Goal: Task Accomplishment & Management: Use online tool/utility

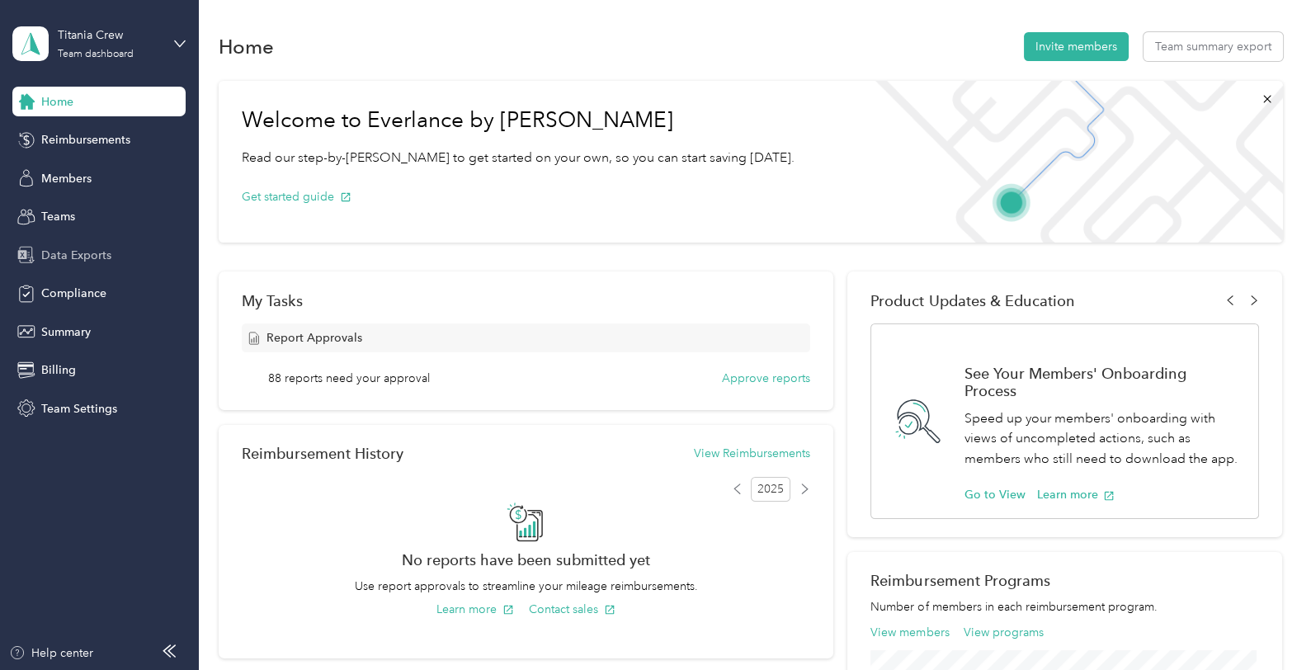
click at [71, 265] on div "Data Exports" at bounding box center [98, 255] width 173 height 30
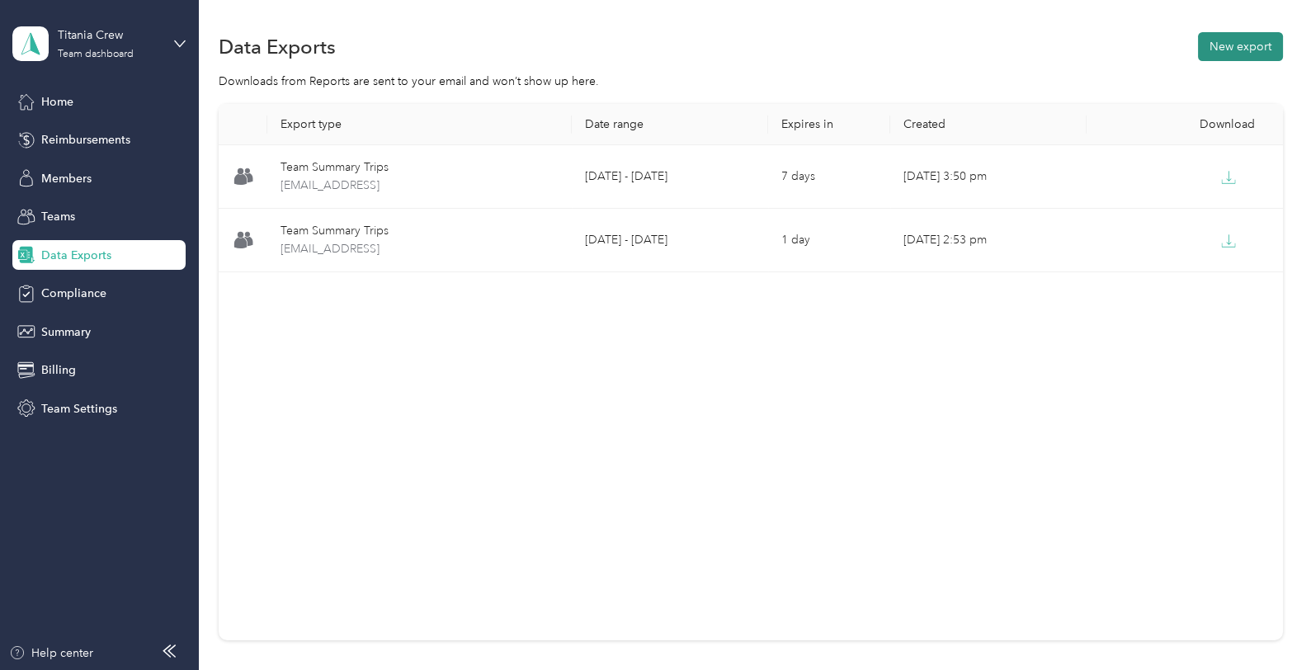
click at [1238, 51] on button "New export" at bounding box center [1240, 46] width 85 height 29
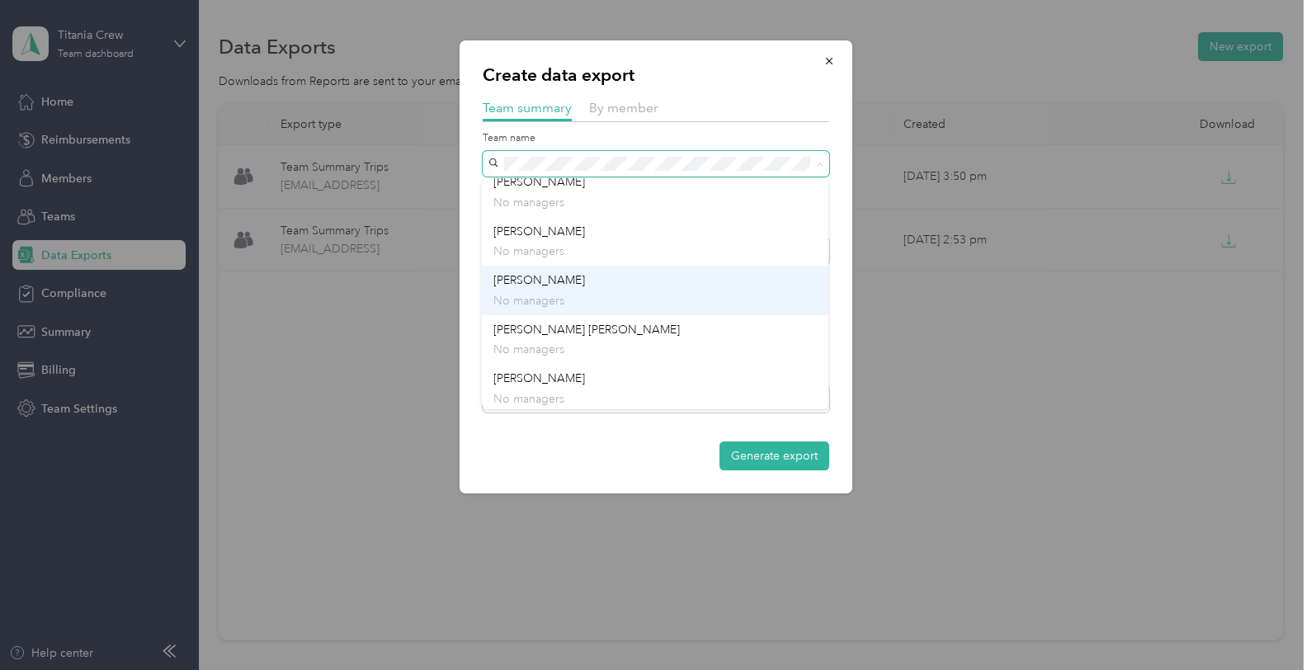
scroll to position [111, 0]
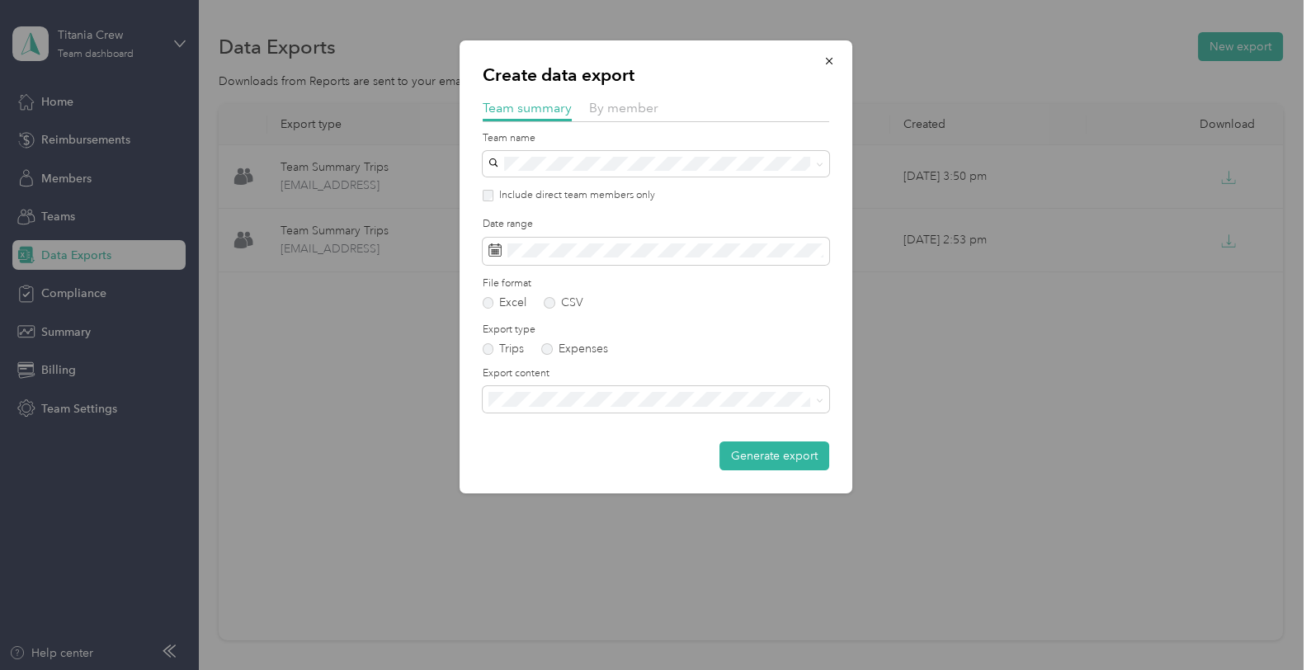
click at [551, 286] on div "[PERSON_NAME] No managers" at bounding box center [656, 287] width 324 height 38
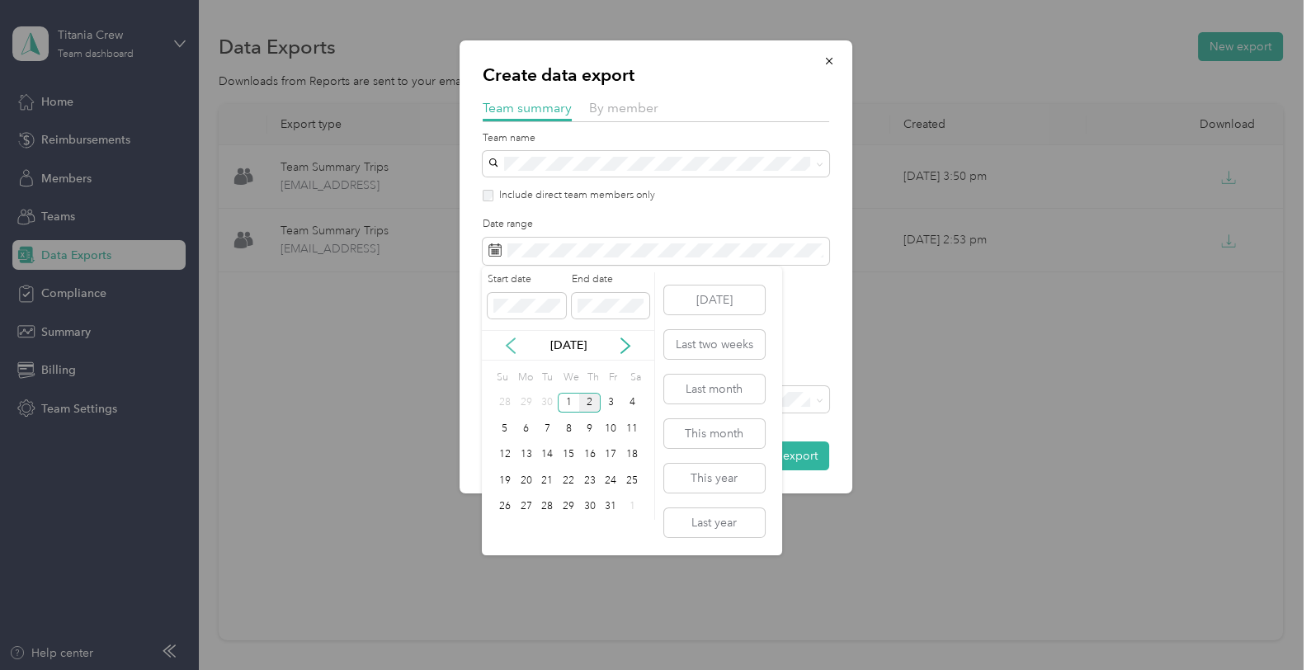
click at [515, 348] on icon at bounding box center [511, 346] width 17 height 17
click at [556, 451] on div "16" at bounding box center [546, 455] width 21 height 21
click at [550, 510] on div "30" at bounding box center [546, 507] width 21 height 21
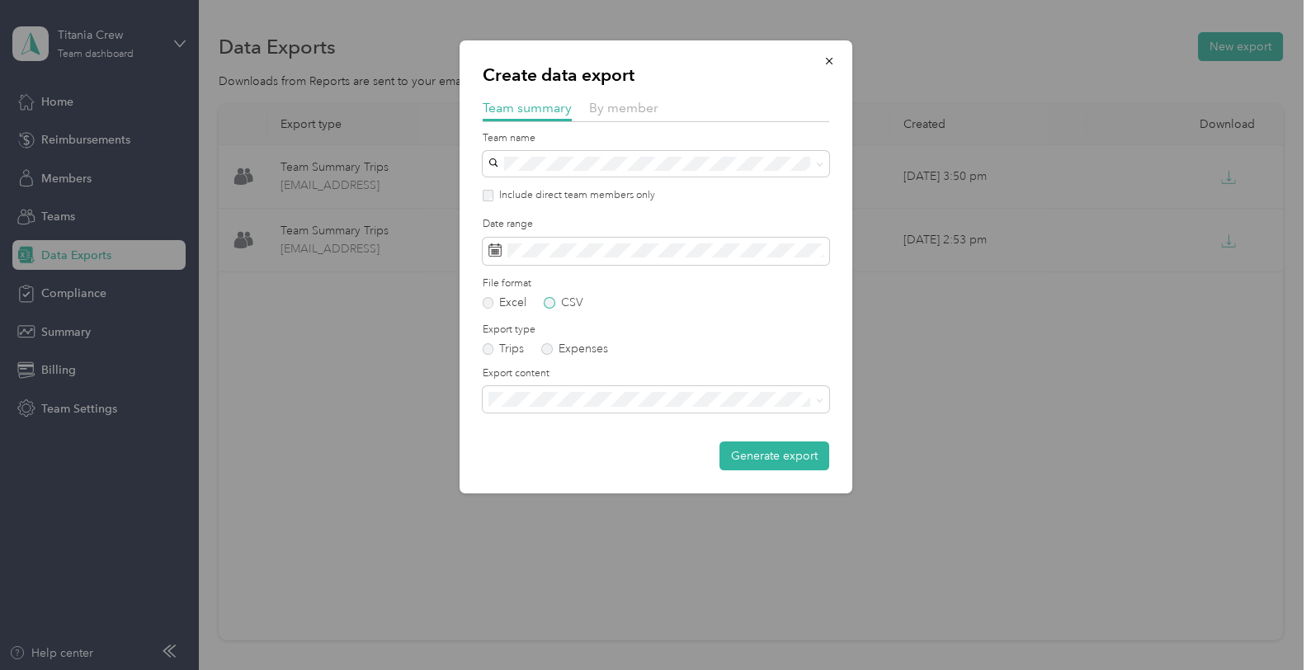
click at [550, 304] on label "CSV" at bounding box center [564, 303] width 40 height 12
click at [788, 451] on button "Generate export" at bounding box center [775, 456] width 110 height 29
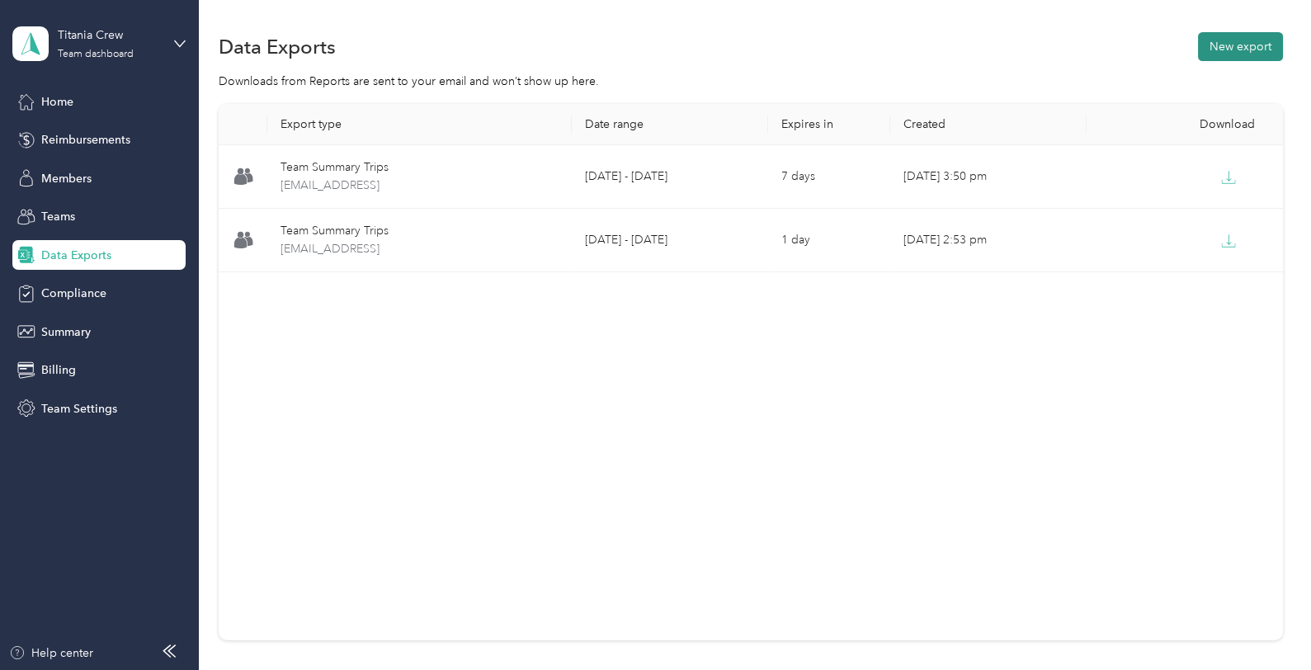
click at [1235, 44] on button "New export" at bounding box center [1240, 46] width 85 height 29
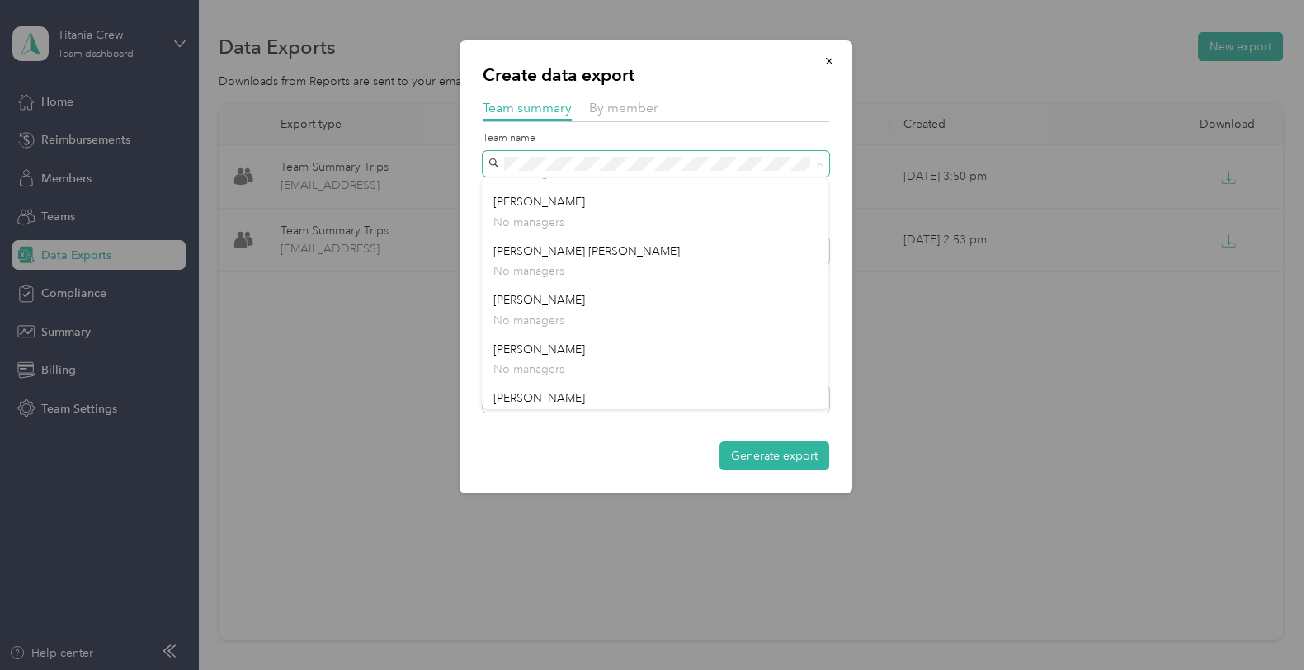
scroll to position [188, 0]
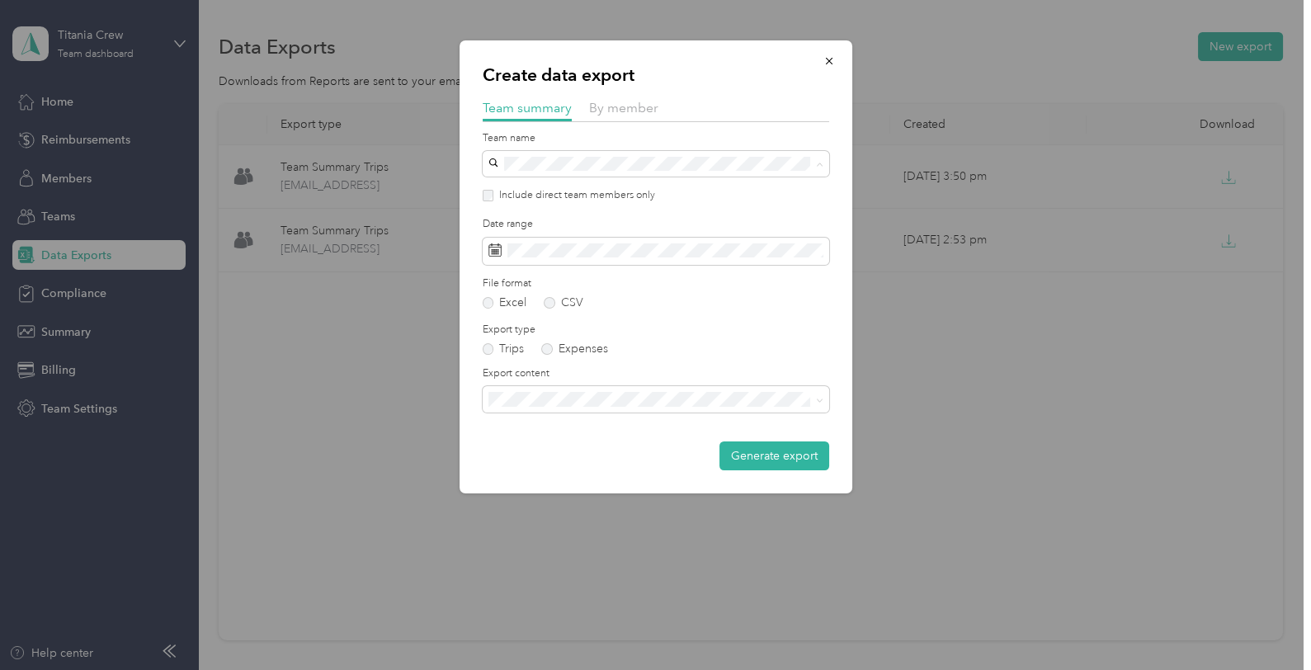
click at [561, 300] on div "[PERSON_NAME] No managers" at bounding box center [656, 309] width 324 height 38
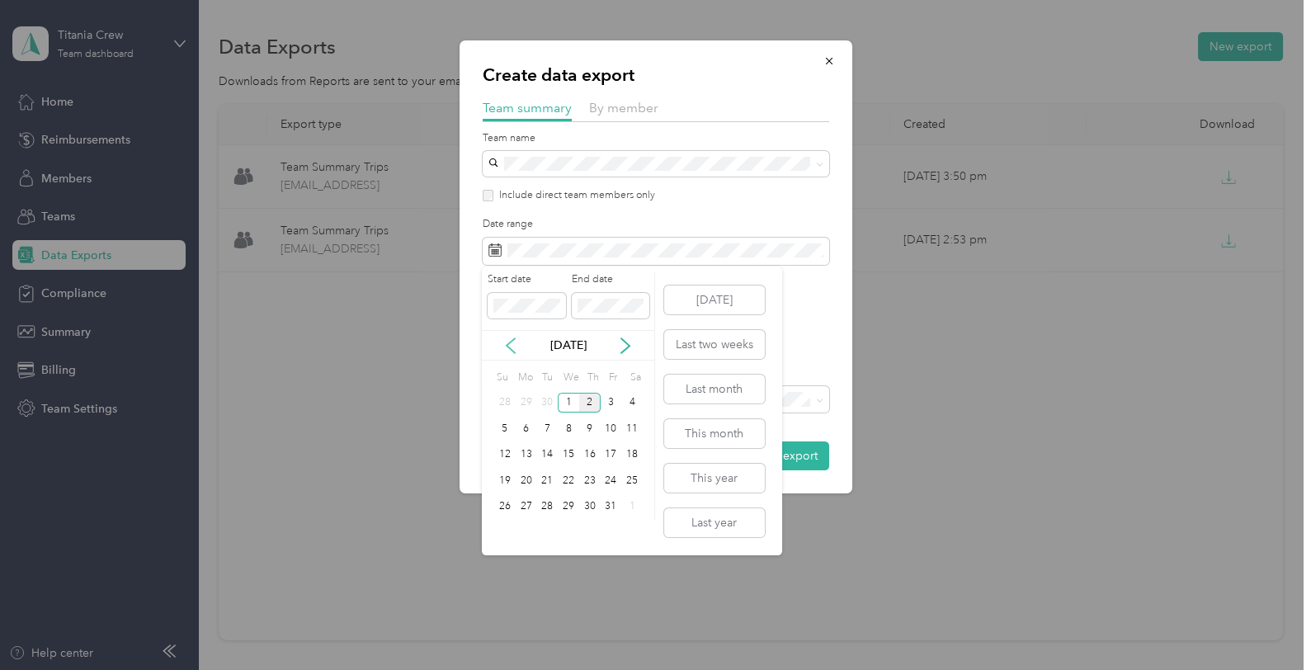
click at [518, 341] on icon at bounding box center [511, 346] width 17 height 17
click at [551, 451] on div "16" at bounding box center [546, 455] width 21 height 21
click at [546, 494] on div "30" at bounding box center [546, 507] width 21 height 26
click at [546, 505] on div "30" at bounding box center [546, 507] width 21 height 21
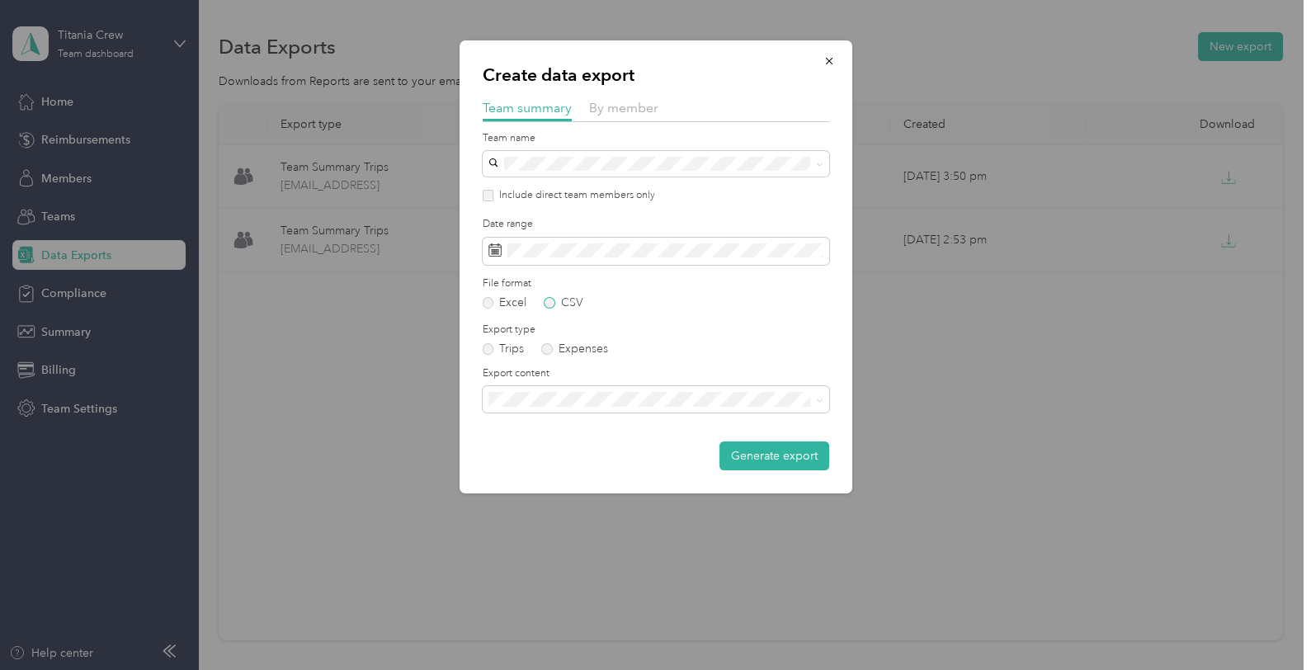
click at [551, 305] on label "CSV" at bounding box center [564, 303] width 40 height 12
click at [781, 446] on button "Generate export" at bounding box center [775, 456] width 110 height 29
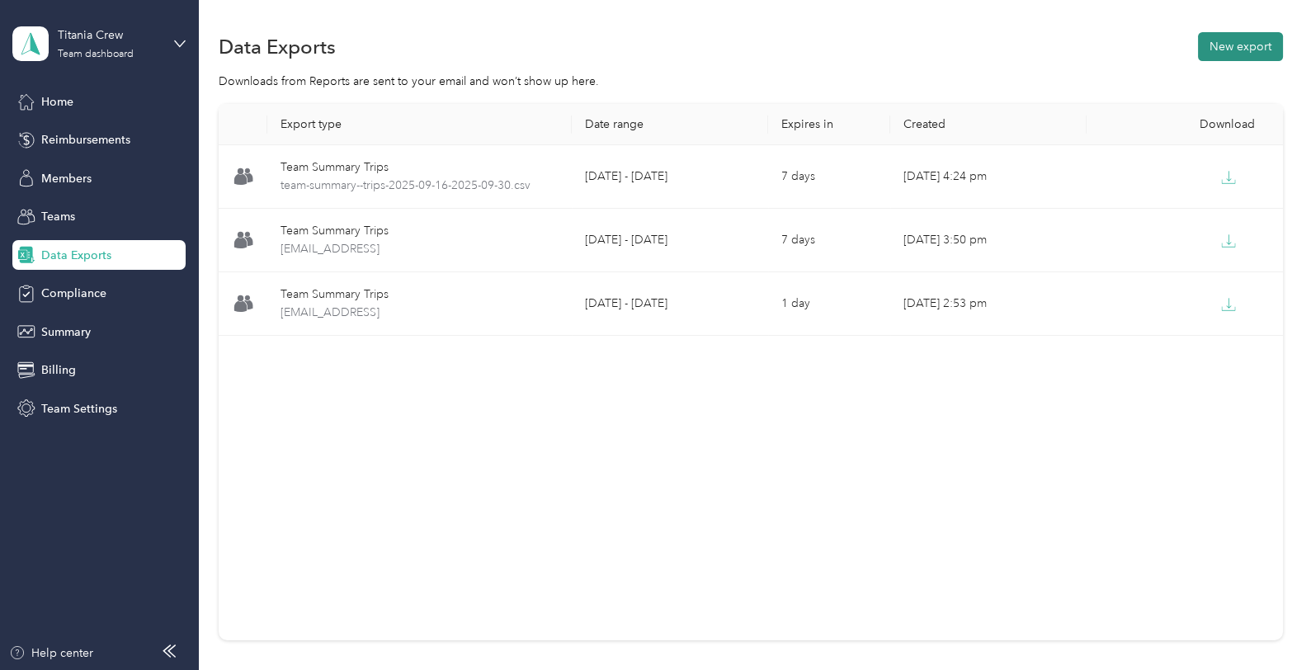
click at [1246, 50] on button "New export" at bounding box center [1240, 46] width 85 height 29
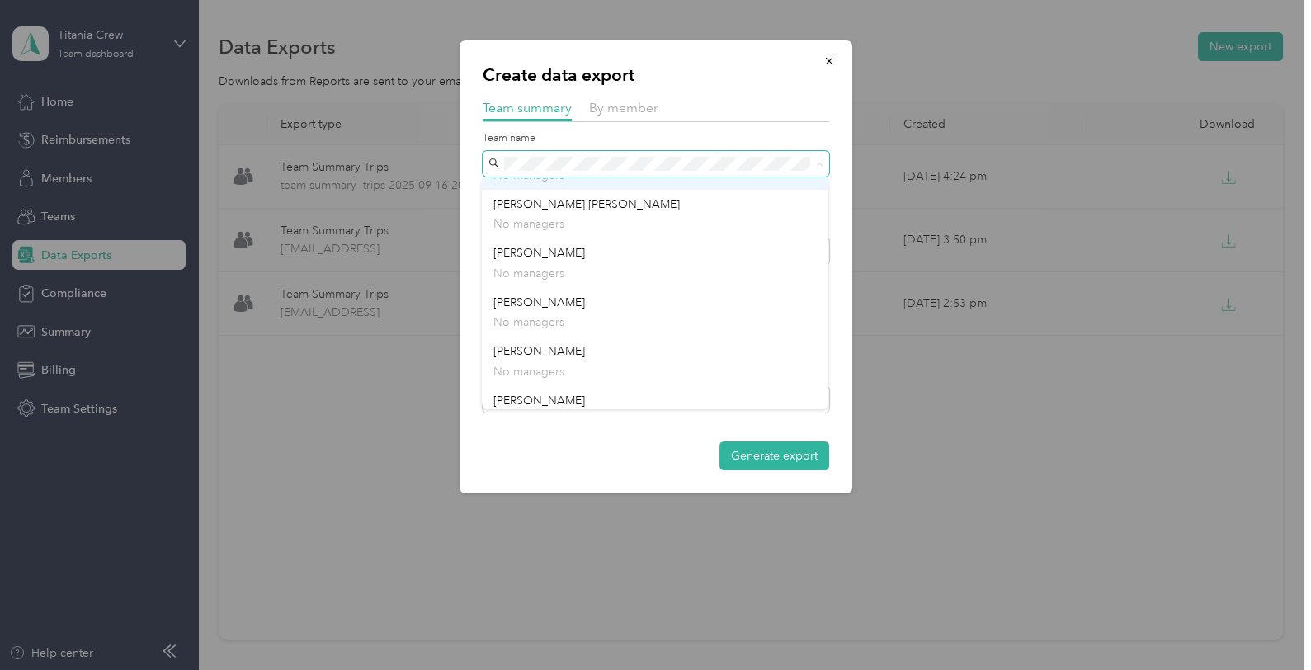
scroll to position [243, 0]
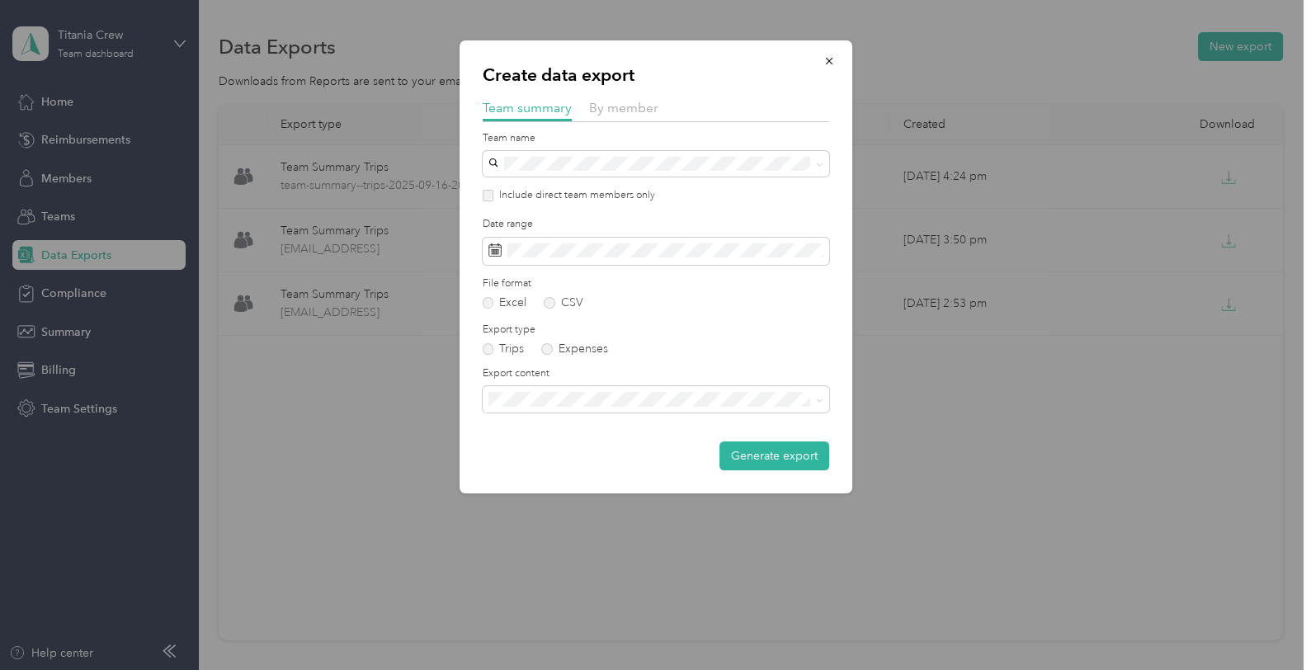
click at [545, 294] on span "[PERSON_NAME]" at bounding box center [540, 290] width 92 height 14
click at [566, 239] on span at bounding box center [656, 252] width 347 height 28
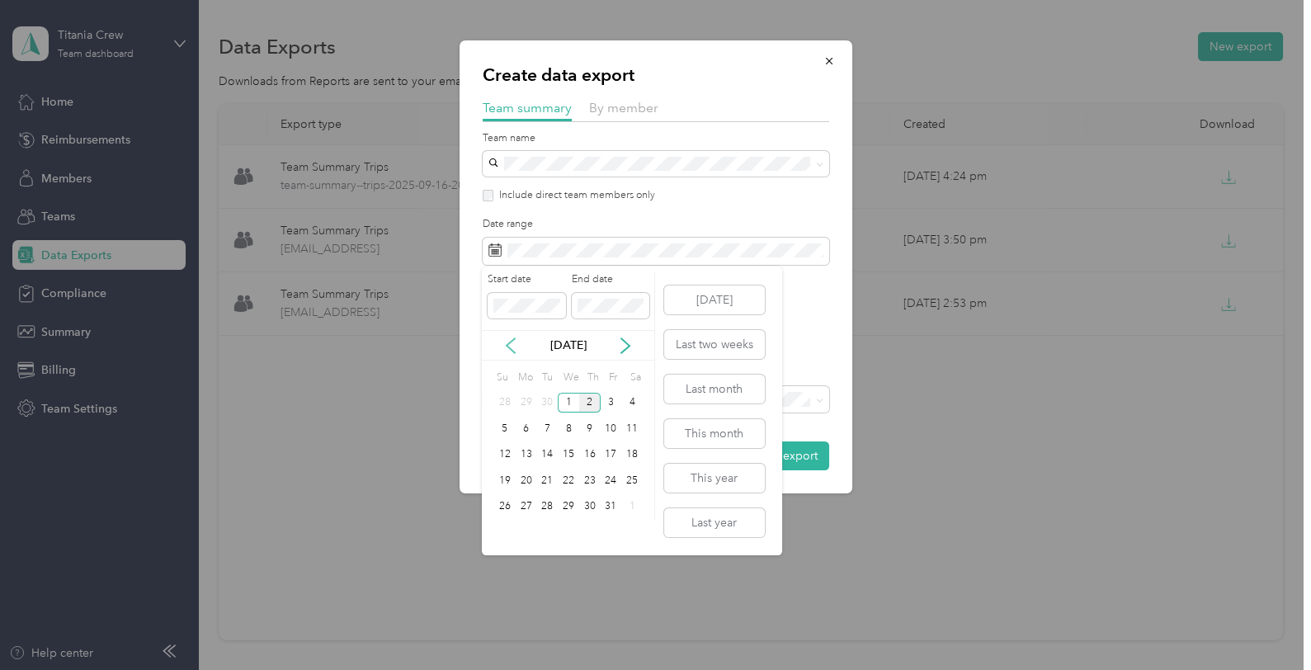
click at [512, 344] on icon at bounding box center [511, 346] width 17 height 17
click at [549, 449] on div "16" at bounding box center [546, 455] width 21 height 21
click at [549, 504] on div "30" at bounding box center [546, 507] width 21 height 21
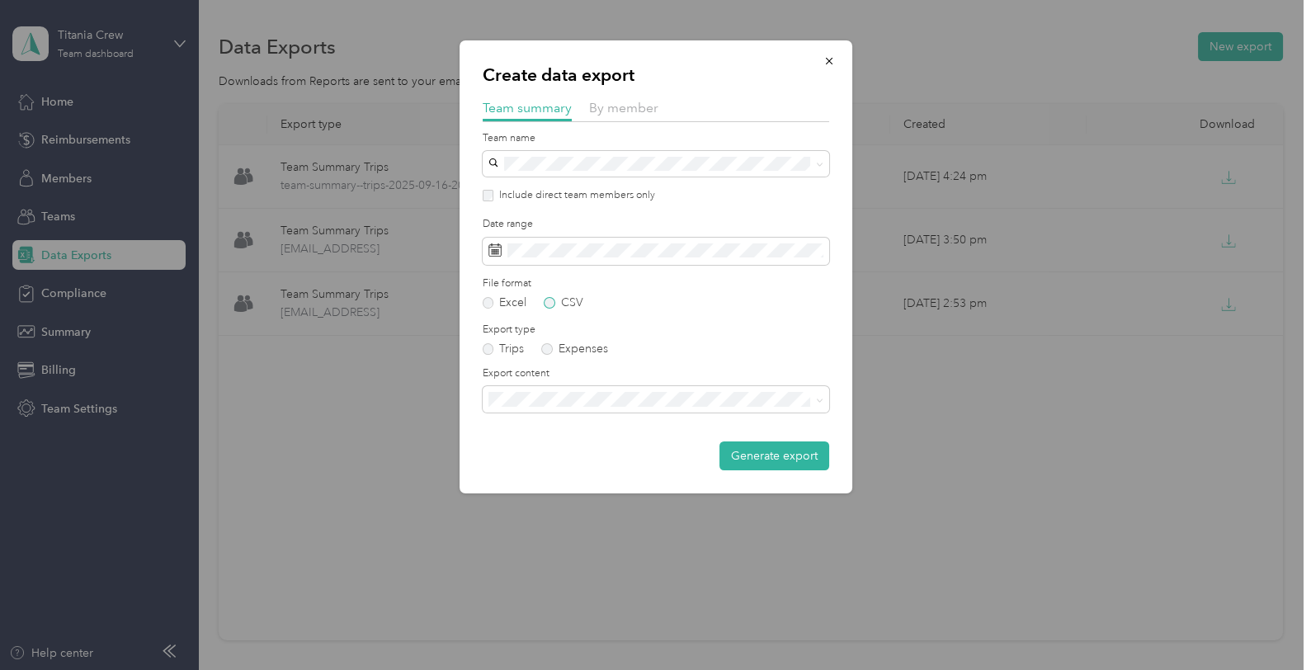
click at [549, 300] on label "CSV" at bounding box center [564, 303] width 40 height 12
click at [777, 449] on button "Generate export" at bounding box center [775, 456] width 110 height 29
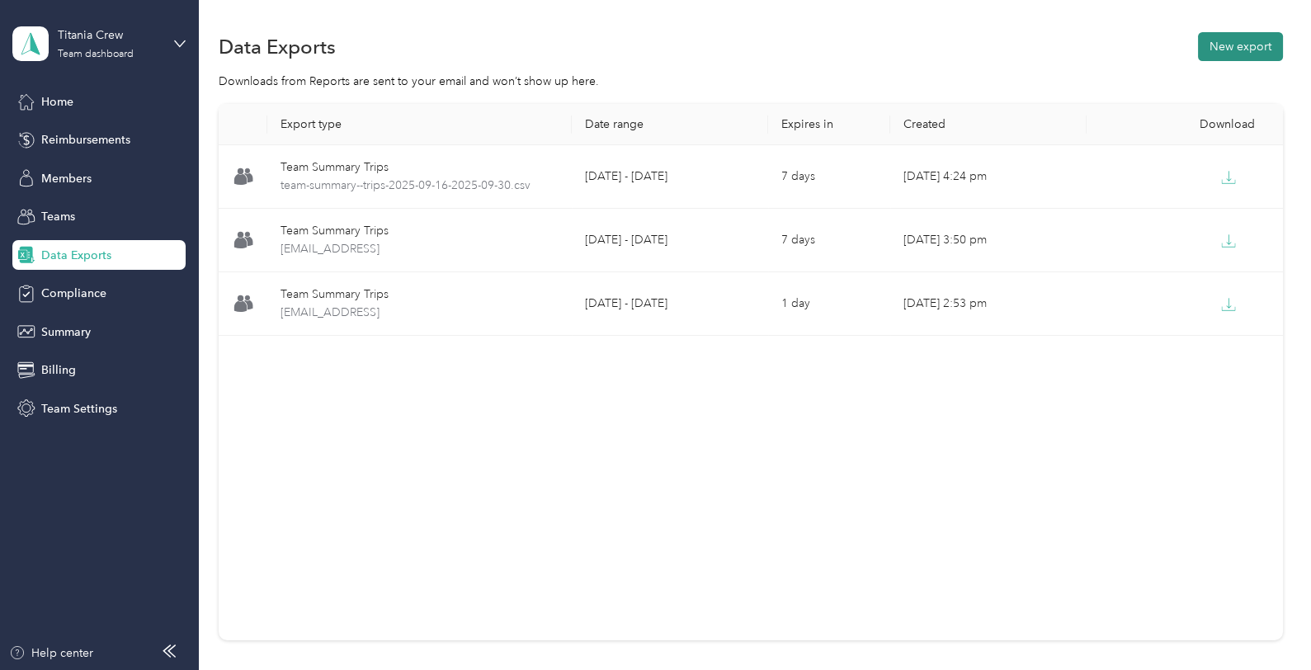
click at [1232, 54] on button "New export" at bounding box center [1240, 46] width 85 height 29
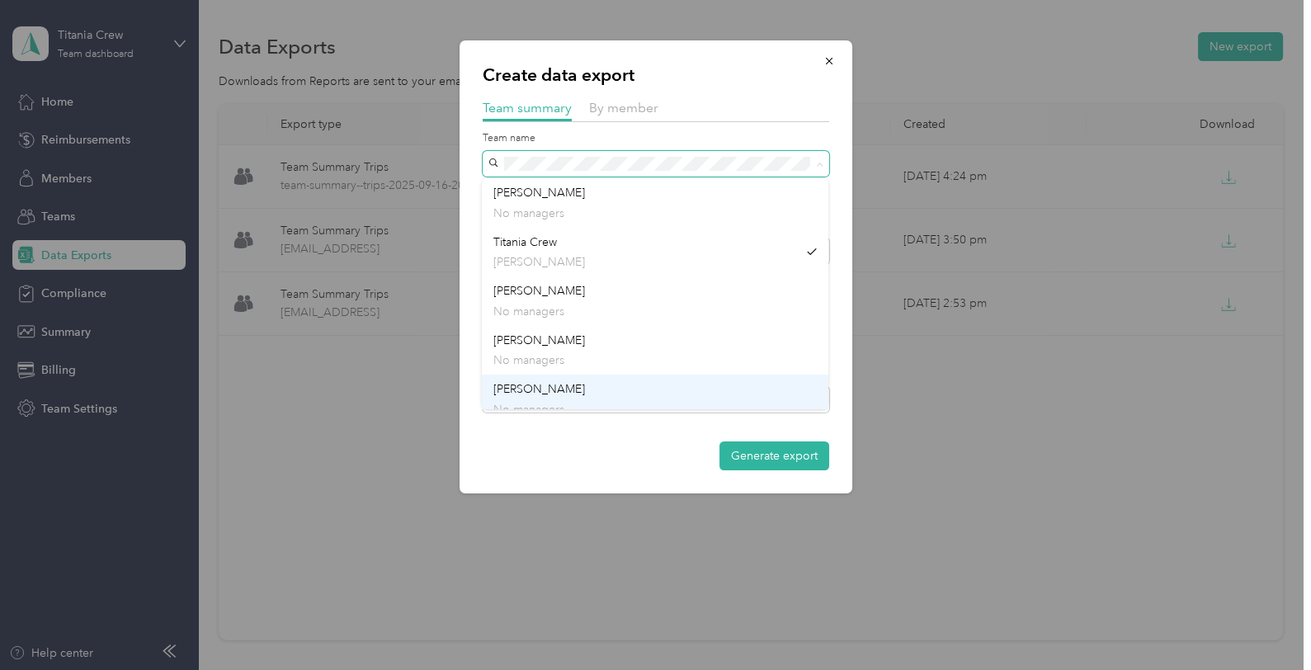
scroll to position [260, 0]
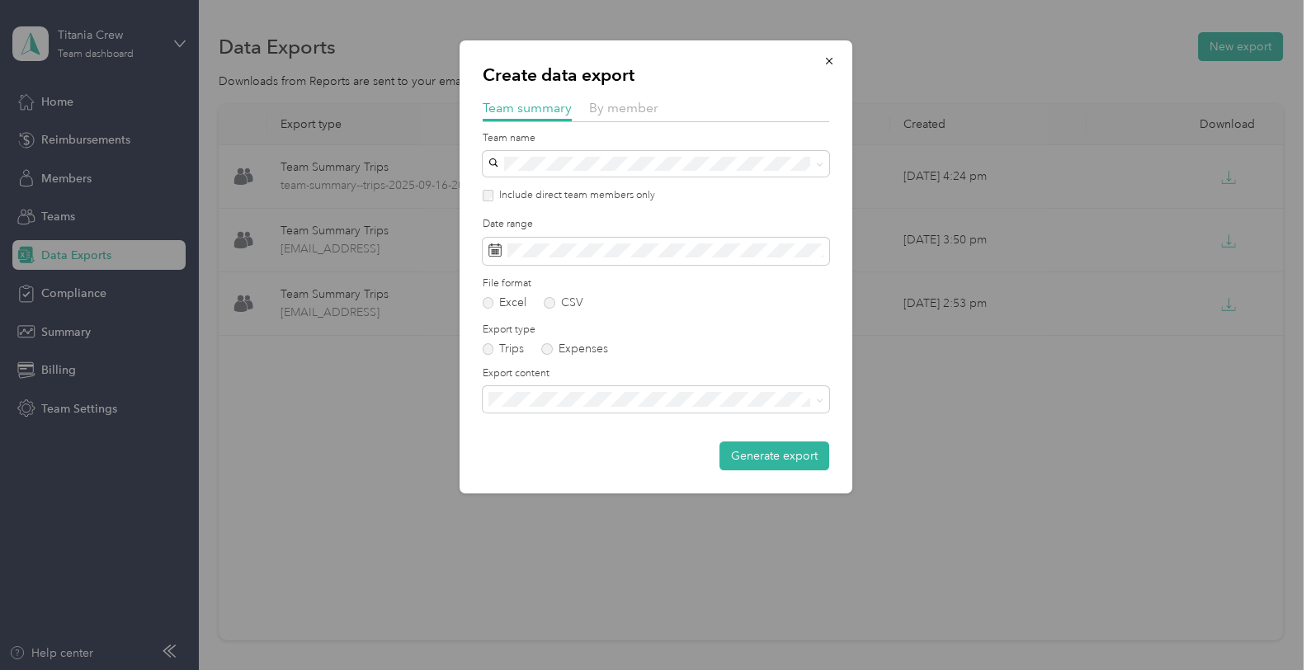
click at [571, 386] on p "No managers" at bounding box center [656, 394] width 324 height 17
click at [548, 295] on div "File format Excel CSV" at bounding box center [656, 292] width 347 height 32
click at [554, 306] on label "CSV" at bounding box center [564, 303] width 40 height 12
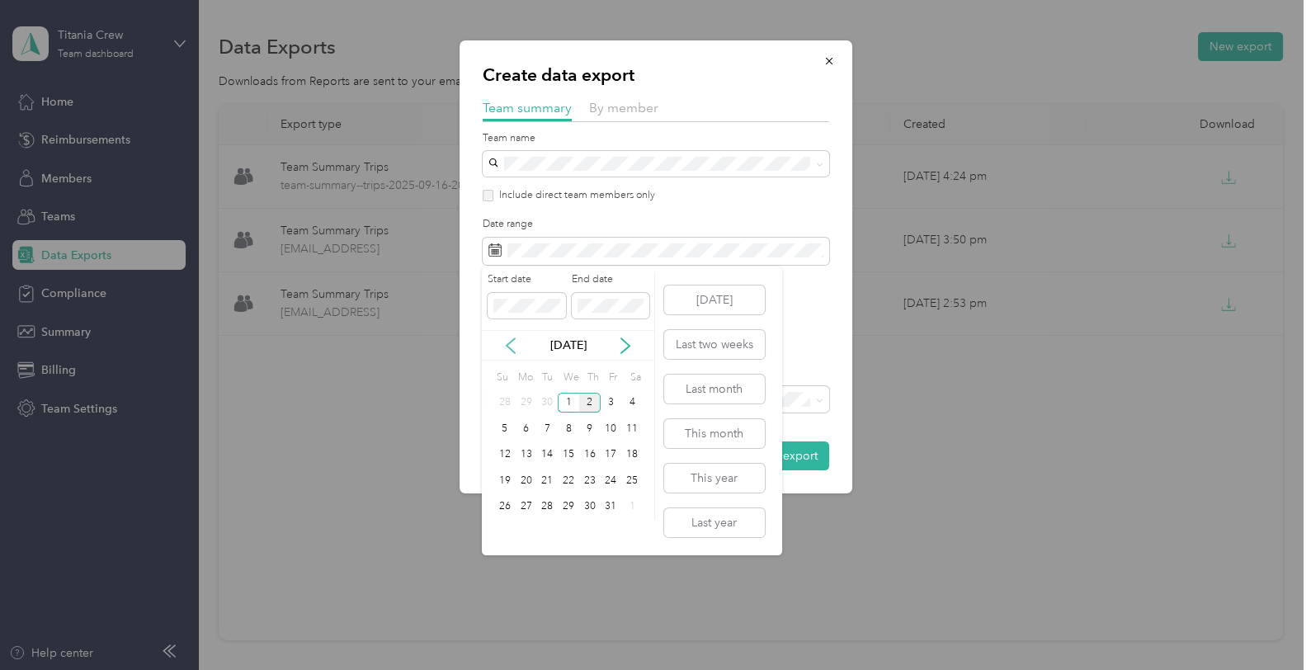
click at [513, 340] on icon at bounding box center [511, 345] width 8 height 15
click at [539, 458] on div "16" at bounding box center [546, 455] width 21 height 21
click at [552, 503] on div "30" at bounding box center [546, 507] width 21 height 21
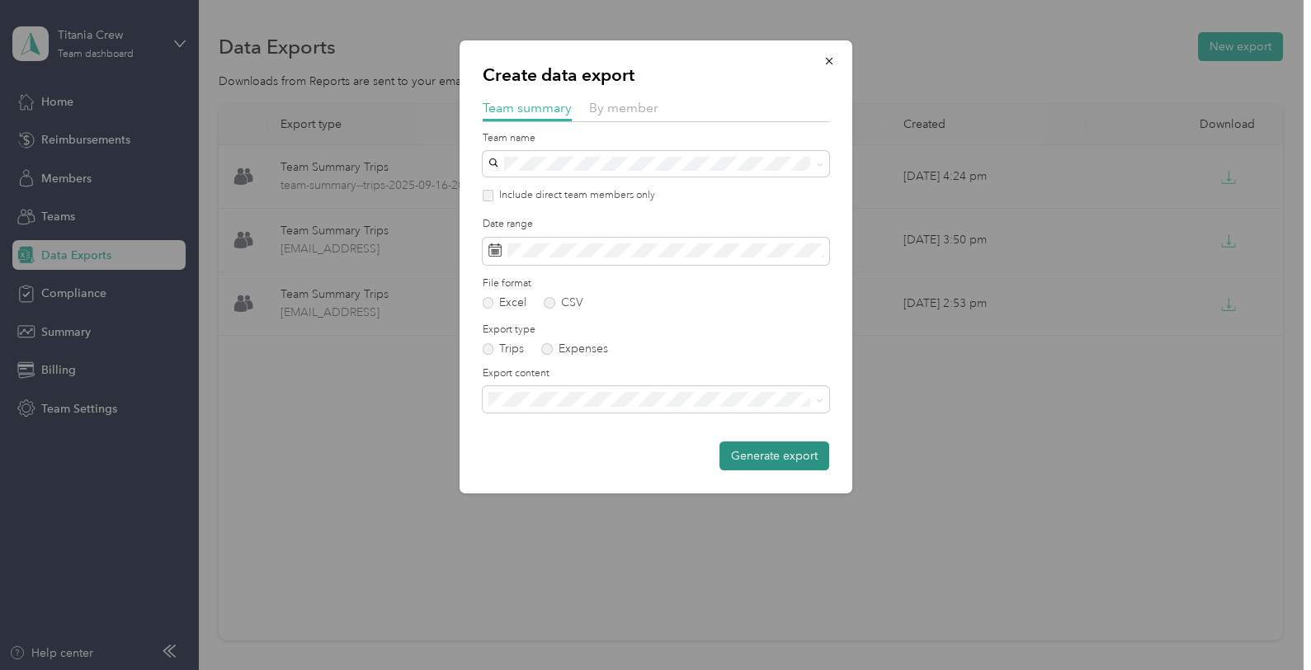
click at [770, 450] on button "Generate export" at bounding box center [775, 456] width 110 height 29
